Goal: Book appointment/travel/reservation

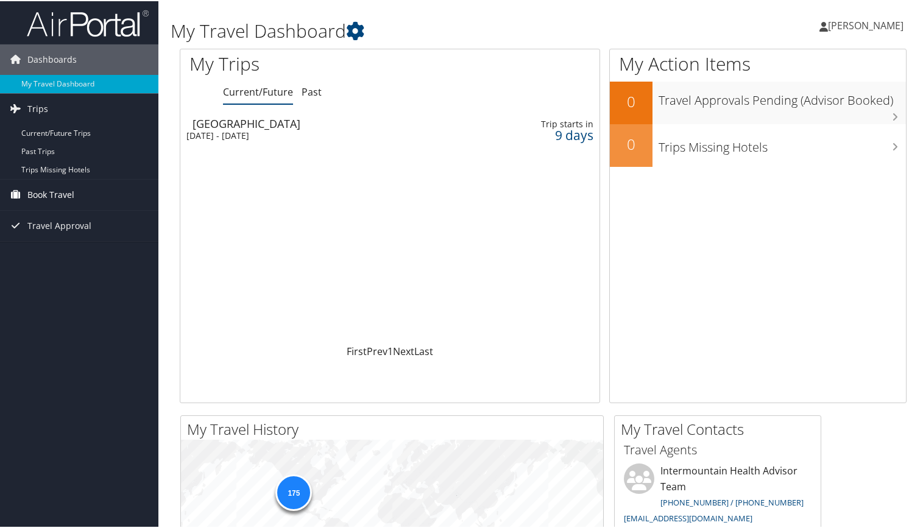
click at [52, 193] on span "Book Travel" at bounding box center [50, 193] width 47 height 30
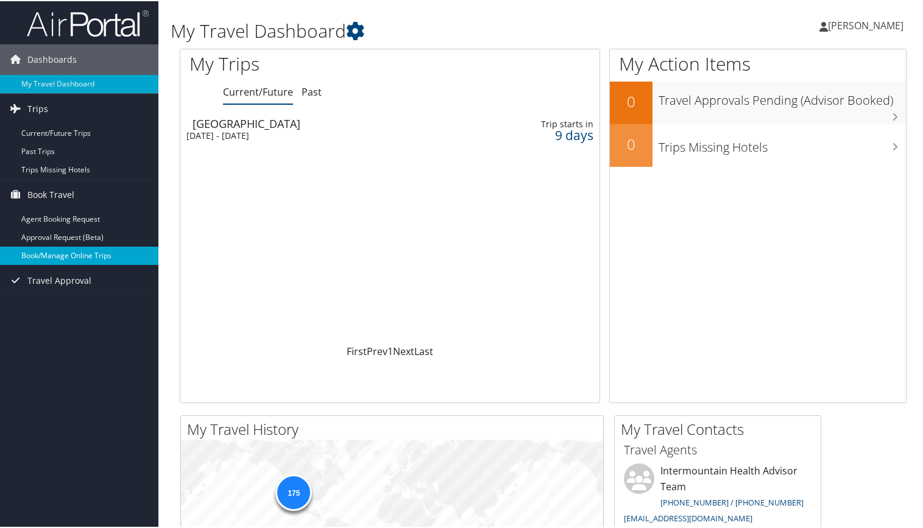
click at [62, 255] on link "Book/Manage Online Trips" at bounding box center [79, 254] width 158 height 18
click at [51, 196] on span "Book Travel" at bounding box center [50, 193] width 47 height 30
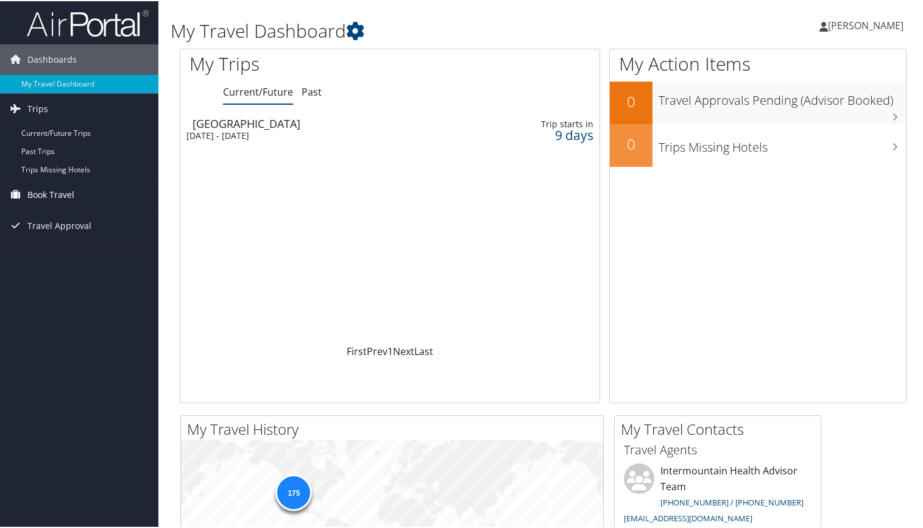
click at [50, 195] on span "Book Travel" at bounding box center [50, 193] width 47 height 30
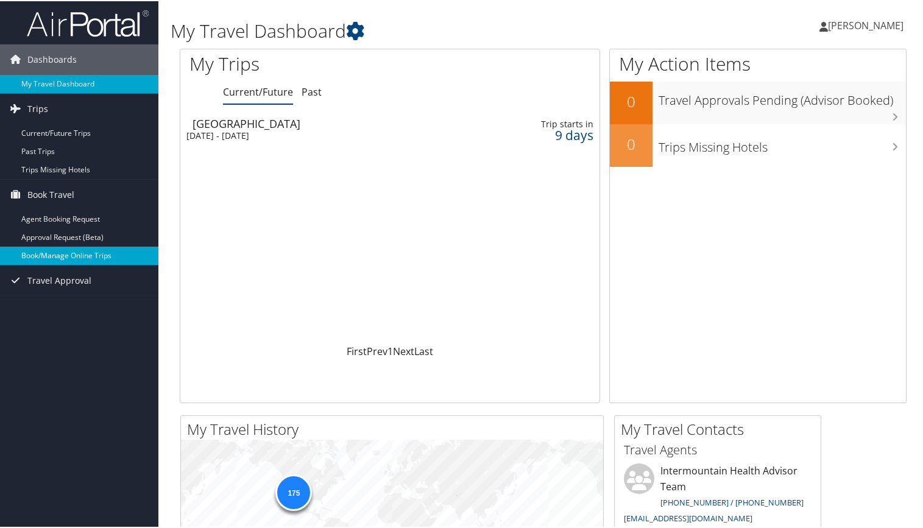
click at [60, 252] on link "Book/Manage Online Trips" at bounding box center [79, 254] width 158 height 18
